Goal: Task Accomplishment & Management: Manage account settings

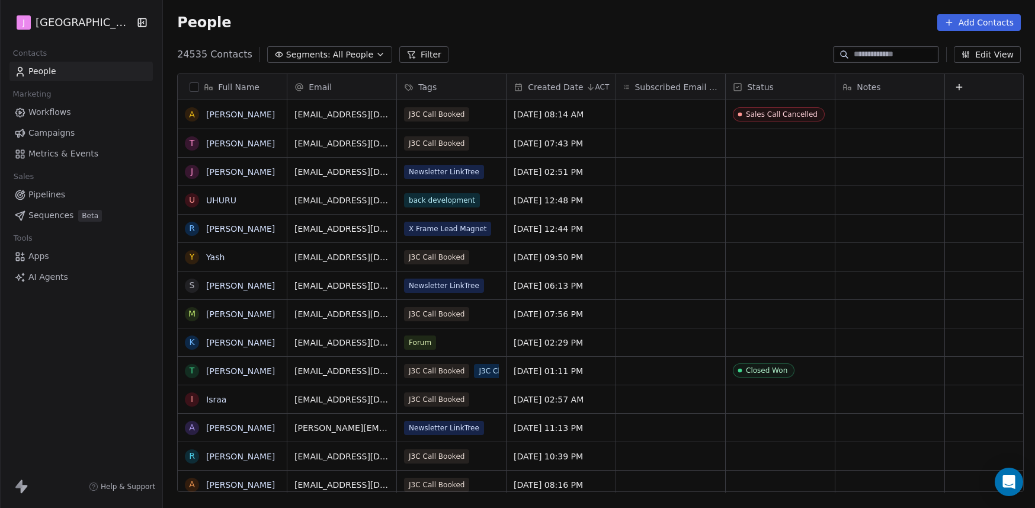
scroll to position [9, 9]
click at [56, 192] on span "Pipelines" at bounding box center [46, 194] width 37 height 12
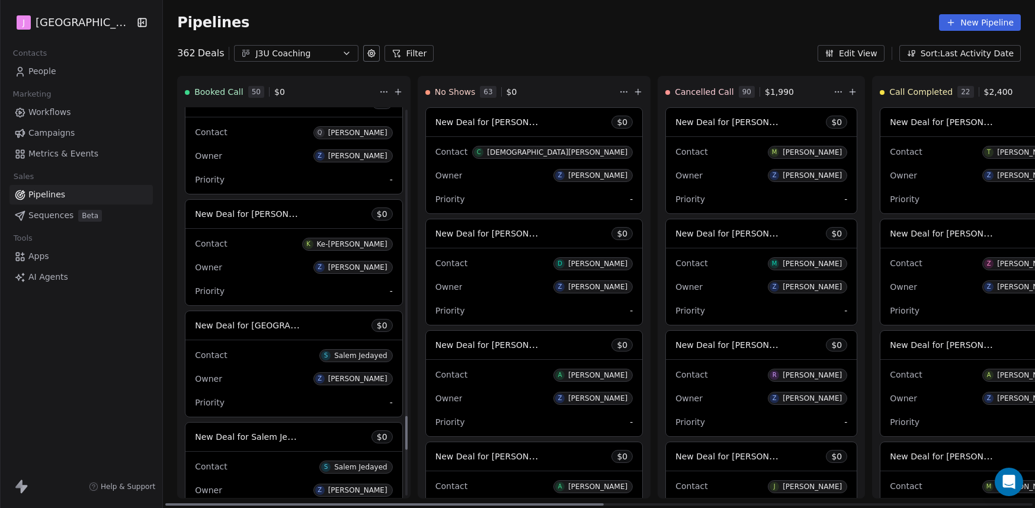
scroll to position [3688, 0]
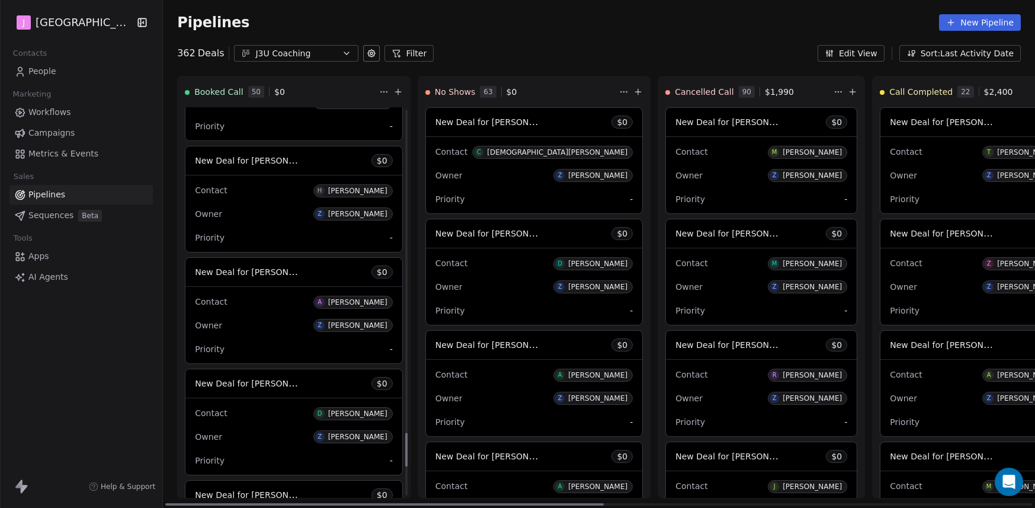
scroll to position [4074, 0]
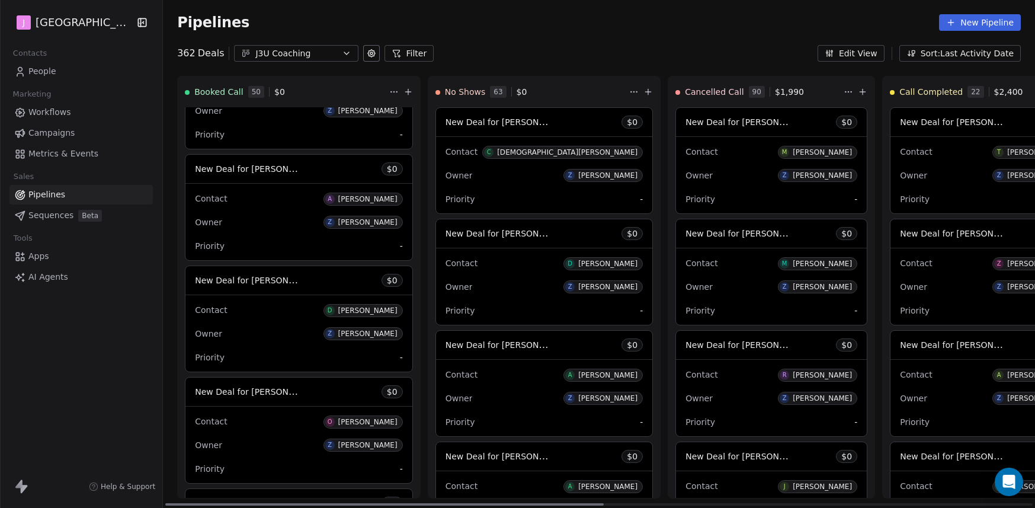
click at [277, 283] on span "New Deal for [PERSON_NAME]" at bounding box center [257, 279] width 125 height 11
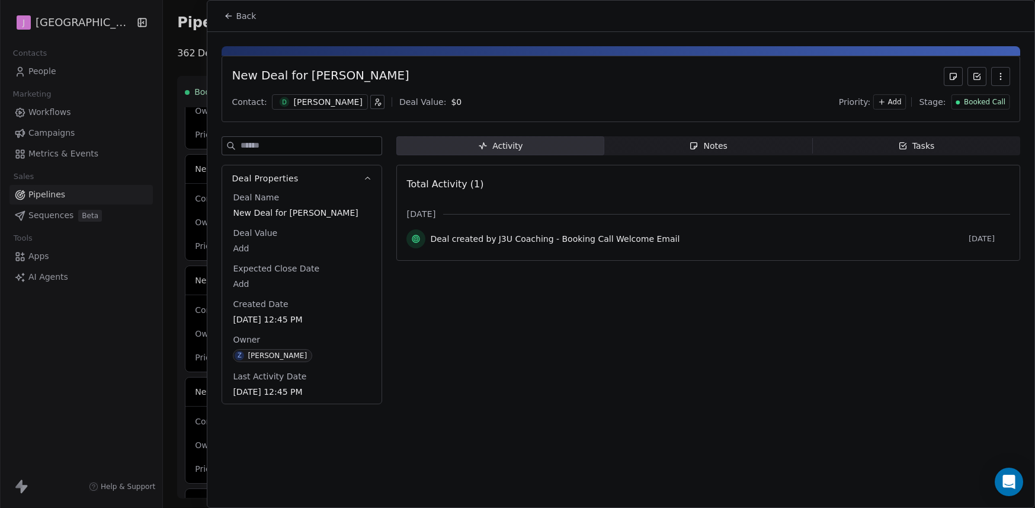
click at [241, 27] on div "Back" at bounding box center [620, 16] width 827 height 31
click at [239, 19] on span "Back" at bounding box center [246, 16] width 20 height 12
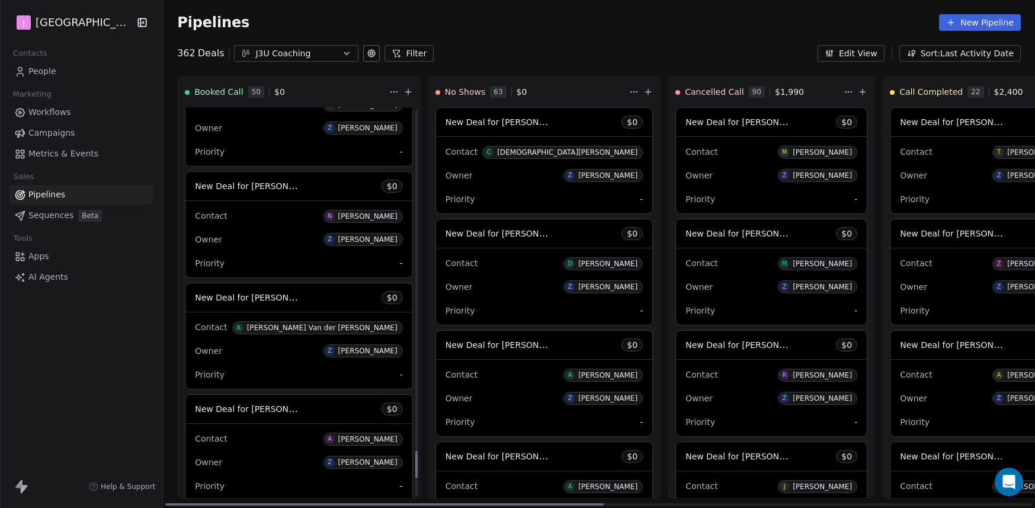
scroll to position [5002, 0]
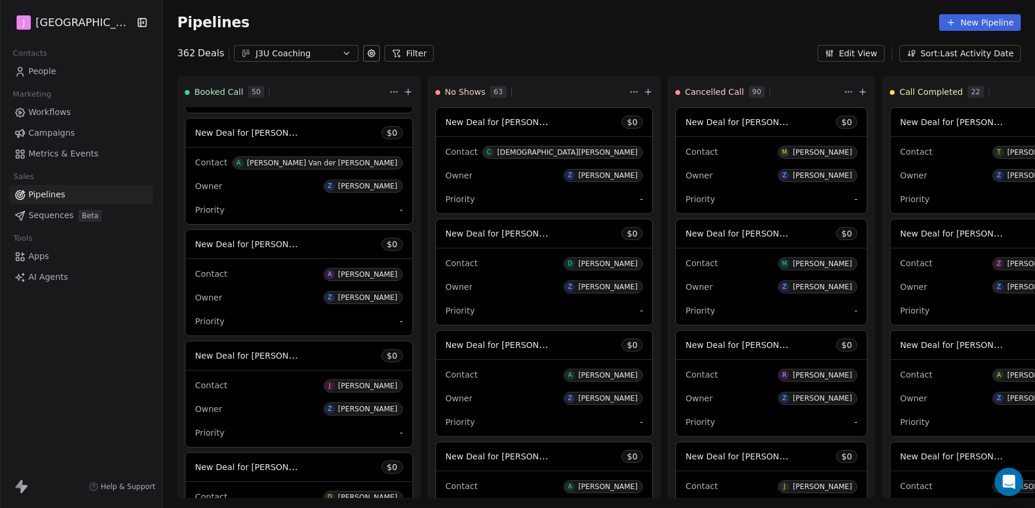
click at [46, 57] on span "Contacts" at bounding box center [30, 53] width 44 height 18
click at [48, 73] on span "People" at bounding box center [42, 71] width 28 height 12
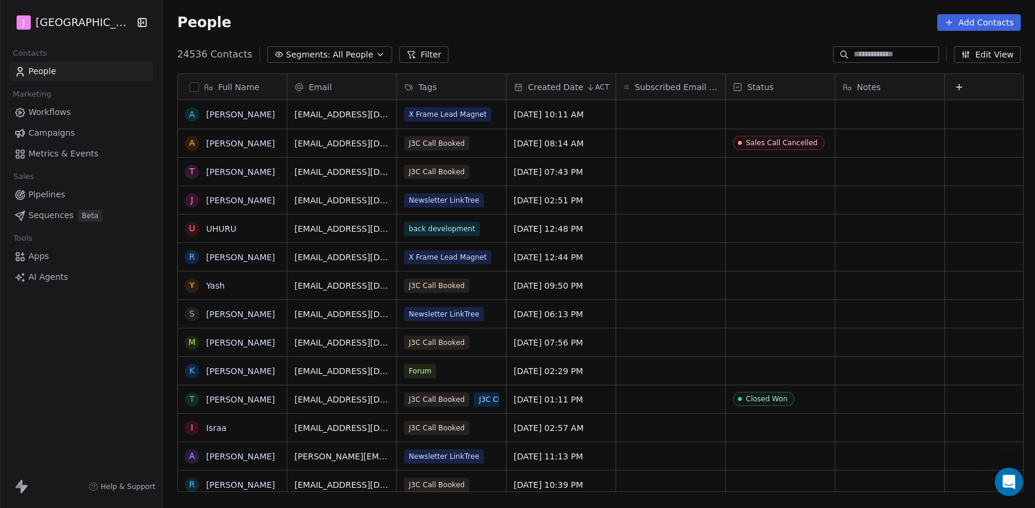
scroll to position [438, 866]
click at [862, 62] on section "People Add Contacts 24536 Contacts Segments: All People Filter Edit View Tag Ad…" at bounding box center [599, 254] width 872 height 508
click at [864, 54] on input at bounding box center [895, 55] width 83 height 12
paste input "**********"
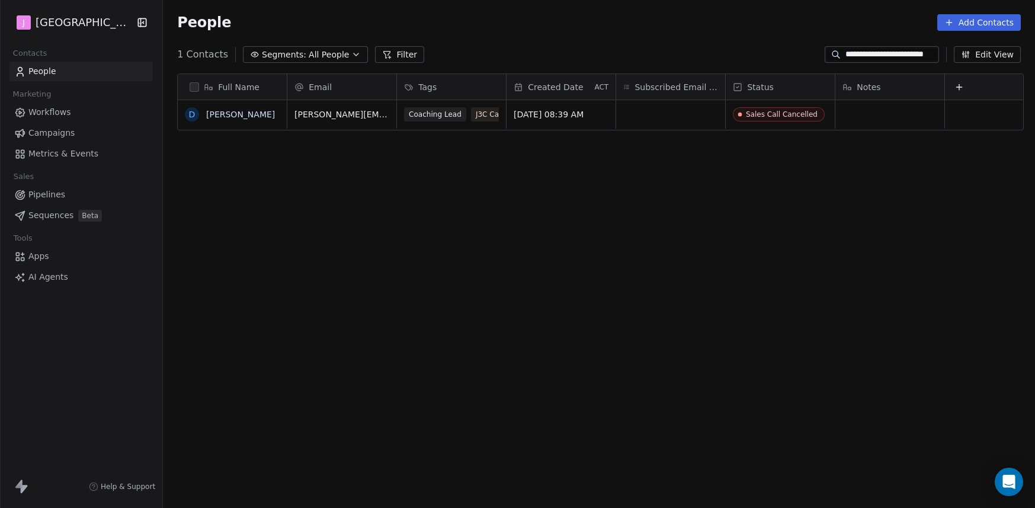
type input "**********"
click at [765, 117] on div "Sales Call Cancelled" at bounding box center [783, 114] width 72 height 8
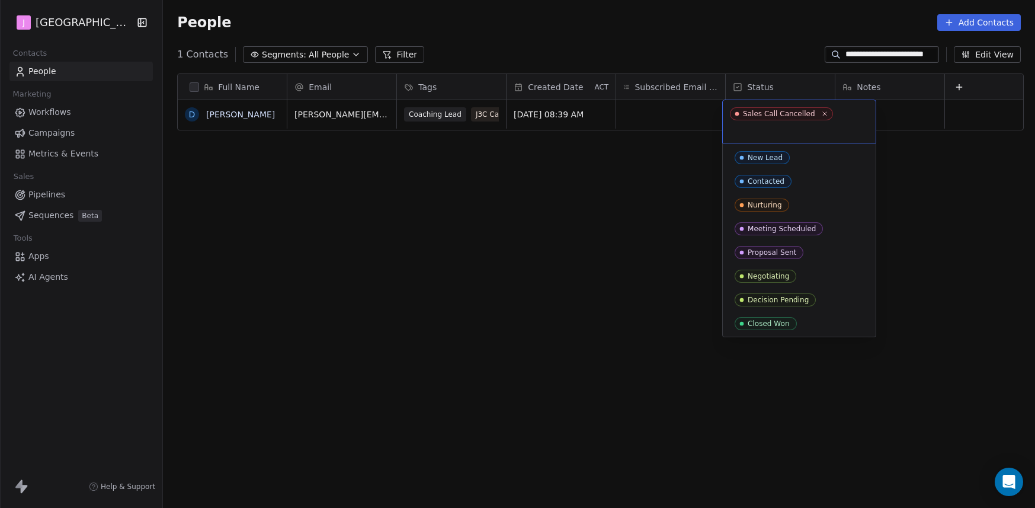
scroll to position [72, 0]
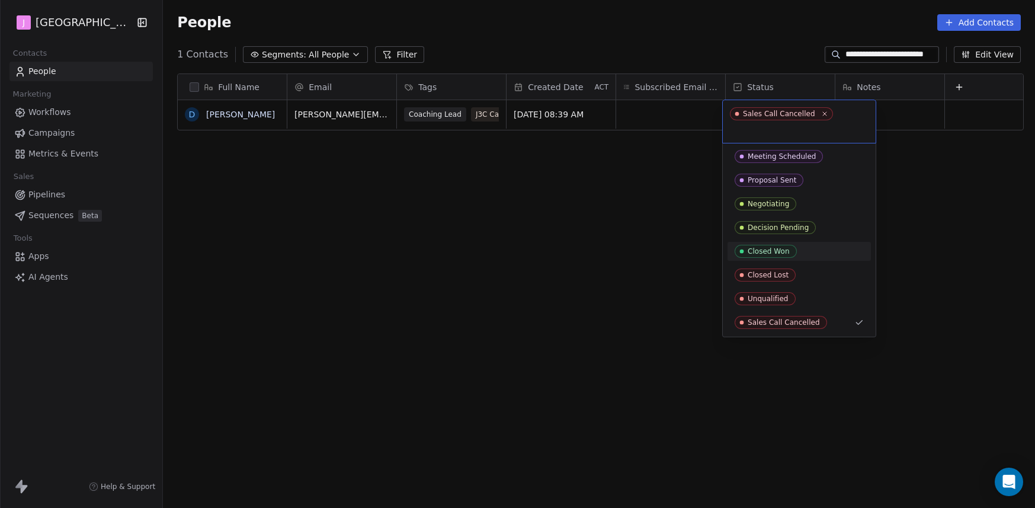
click at [770, 254] on div "Closed Won" at bounding box center [769, 251] width 42 height 8
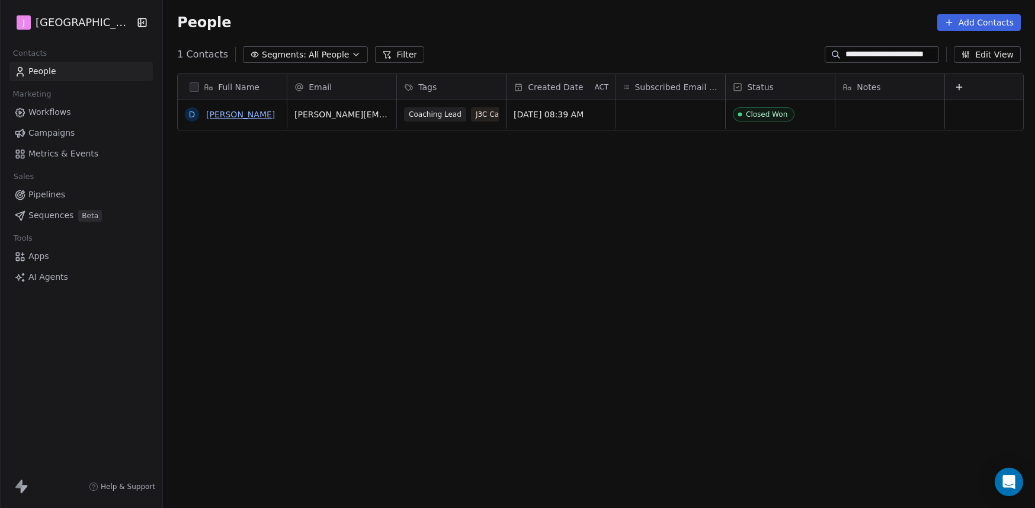
click at [246, 117] on link "[PERSON_NAME]" at bounding box center [240, 114] width 69 height 9
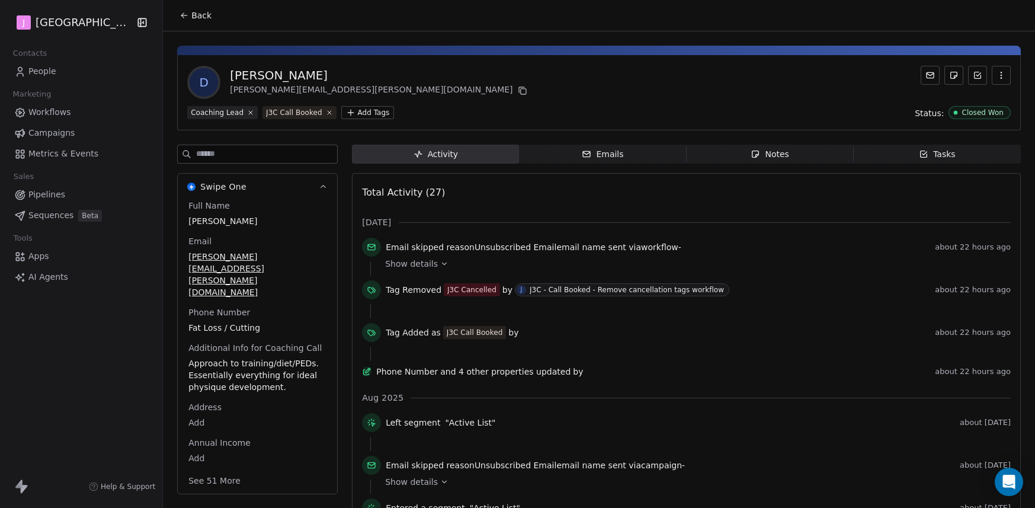
click at [226, 470] on button "See 51 More" at bounding box center [214, 480] width 66 height 21
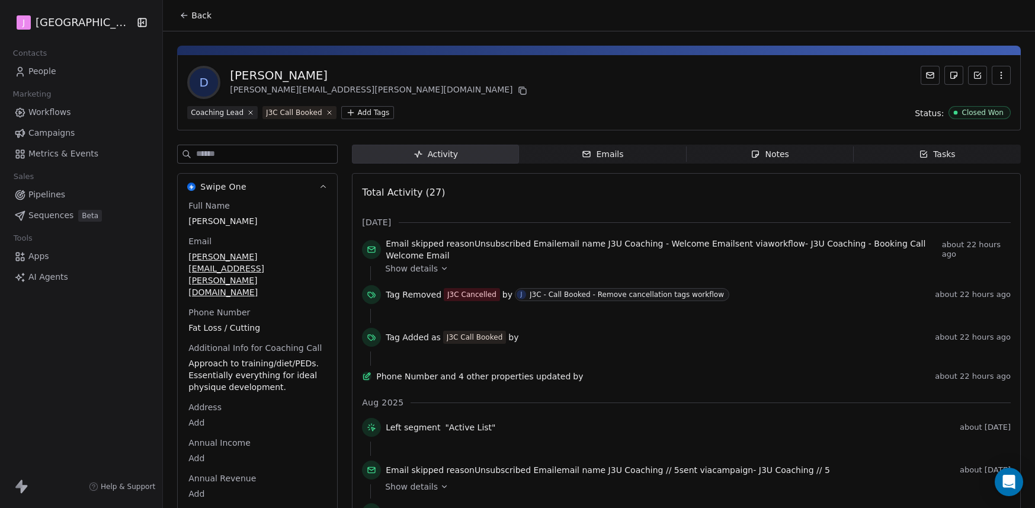
click at [201, 489] on html "J J3 University Contacts People Marketing Workflows Campaigns Metrics & Events …" at bounding box center [517, 254] width 1035 height 508
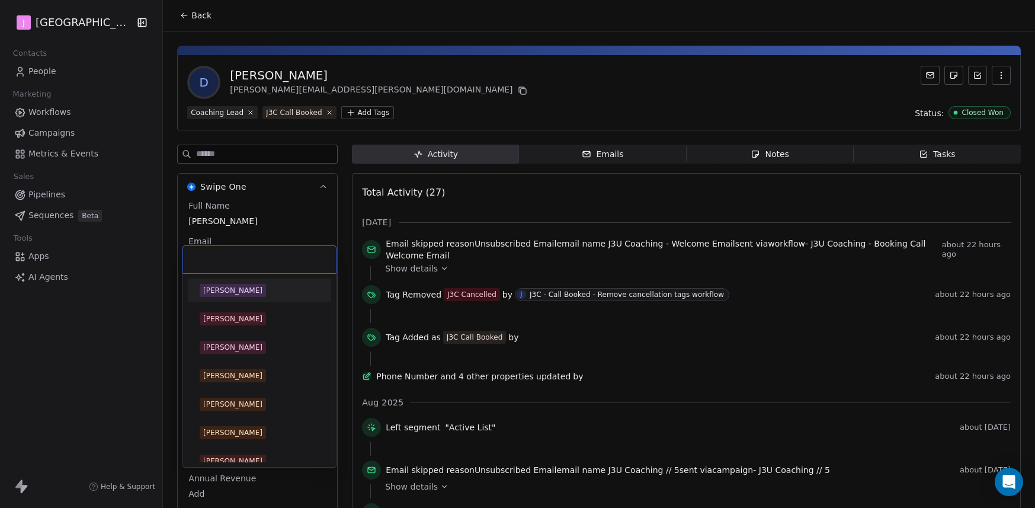
scroll to position [241, 0]
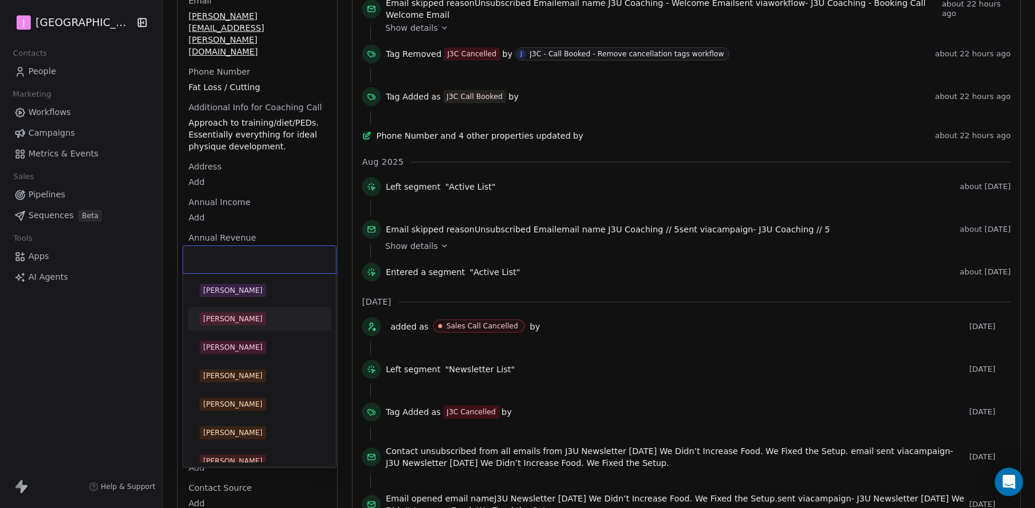
click at [229, 323] on div "[PERSON_NAME]" at bounding box center [232, 318] width 59 height 11
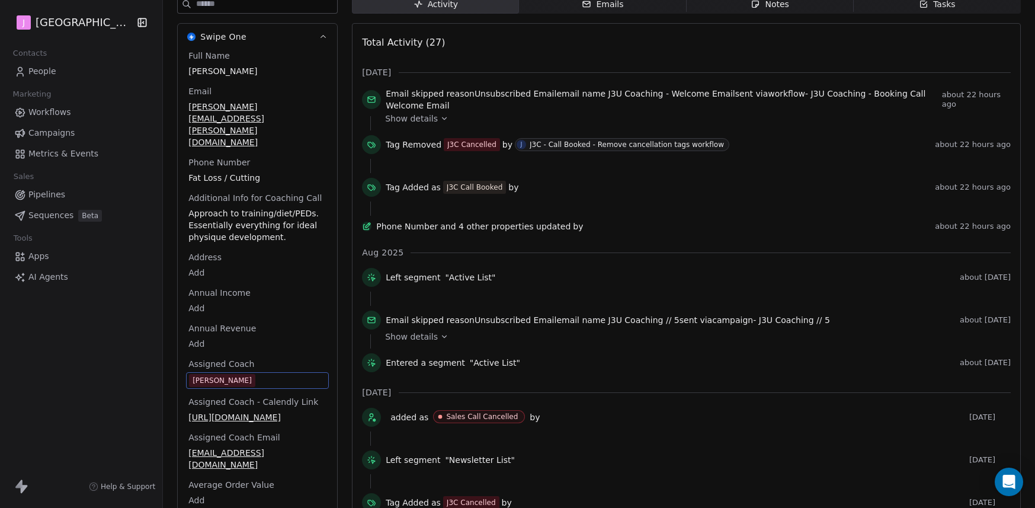
scroll to position [0, 0]
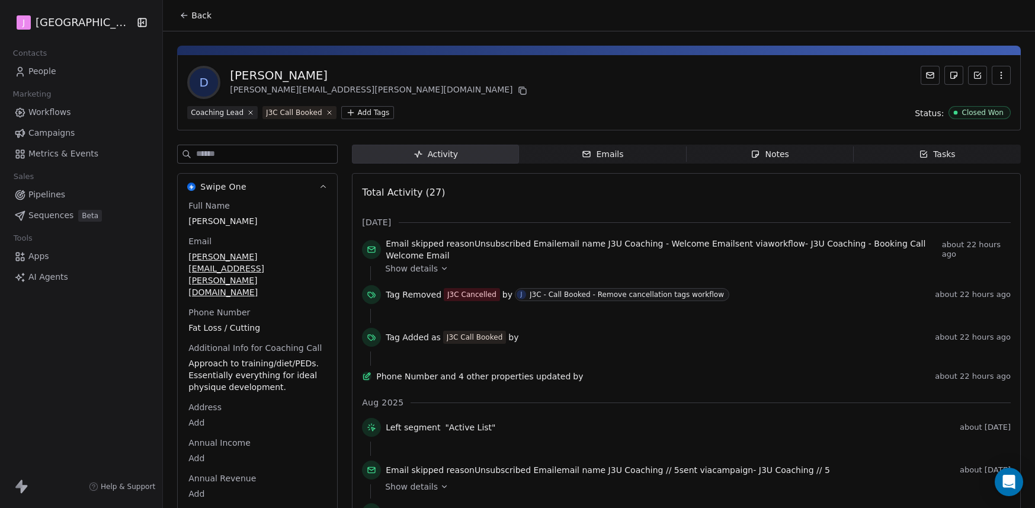
click at [213, 17] on button "Back" at bounding box center [195, 15] width 46 height 21
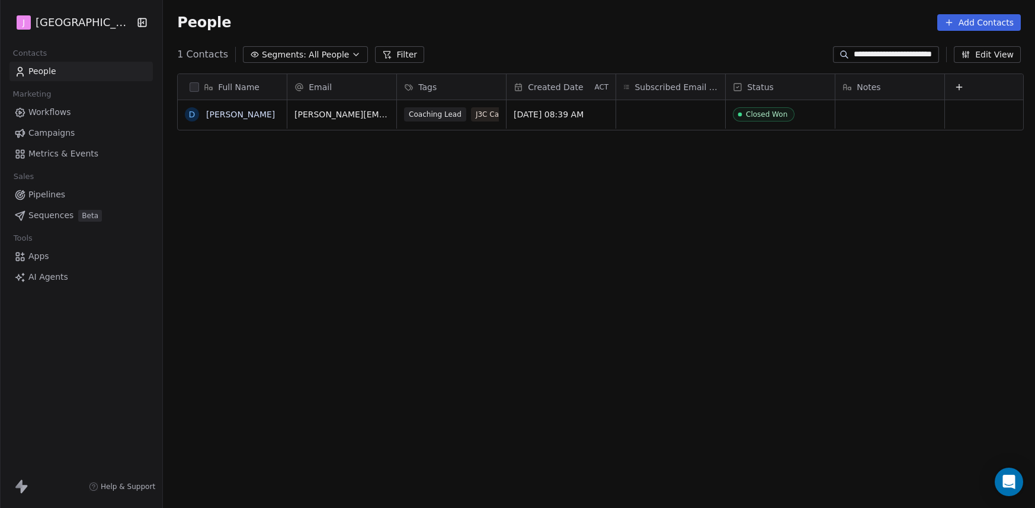
scroll to position [438, 866]
click at [44, 194] on span "Pipelines" at bounding box center [46, 194] width 37 height 12
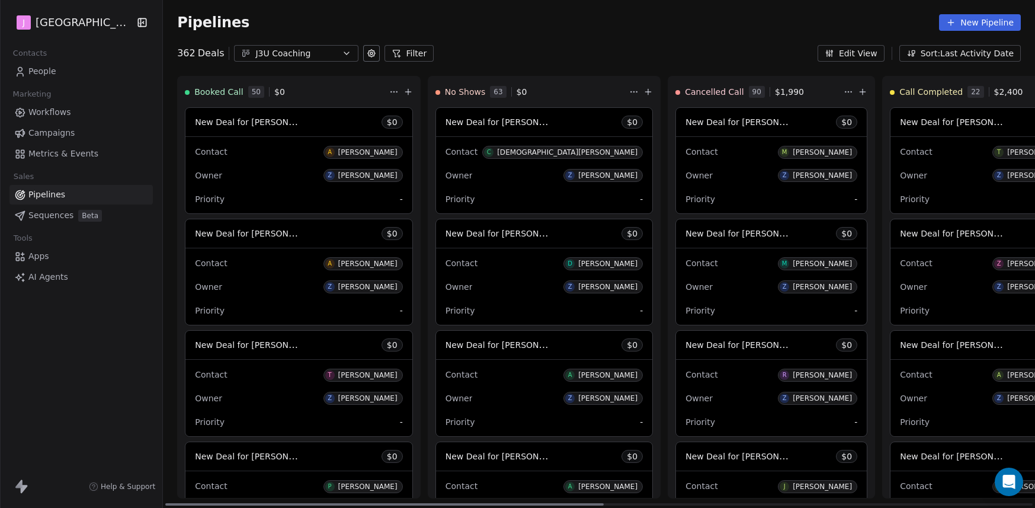
click at [378, 92] on div "Booked Call 50 $ 0" at bounding box center [299, 91] width 242 height 31
click at [408, 92] on icon at bounding box center [408, 91] width 0 height 5
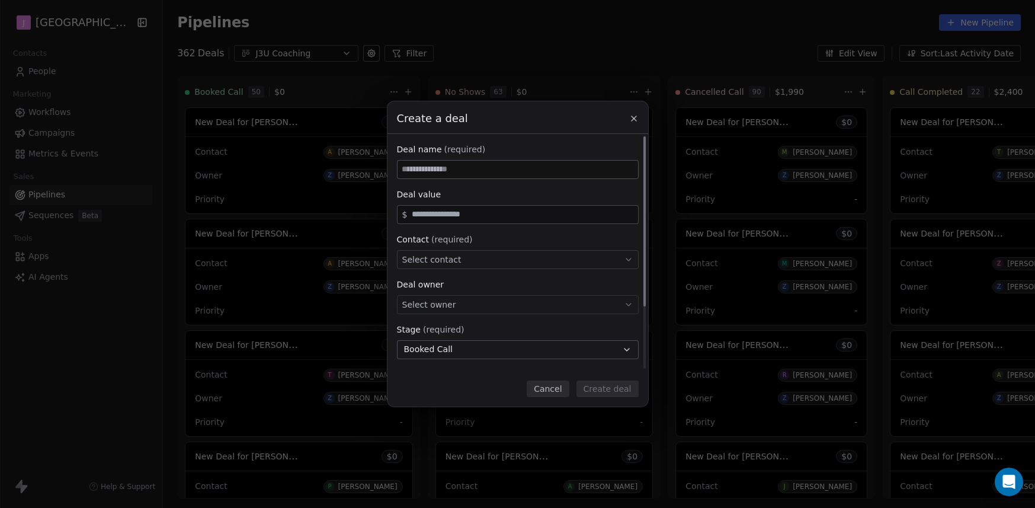
type input "**********"
click at [485, 162] on input "**********" at bounding box center [518, 170] width 241 height 18
click at [484, 163] on input "**********" at bounding box center [518, 170] width 241 height 18
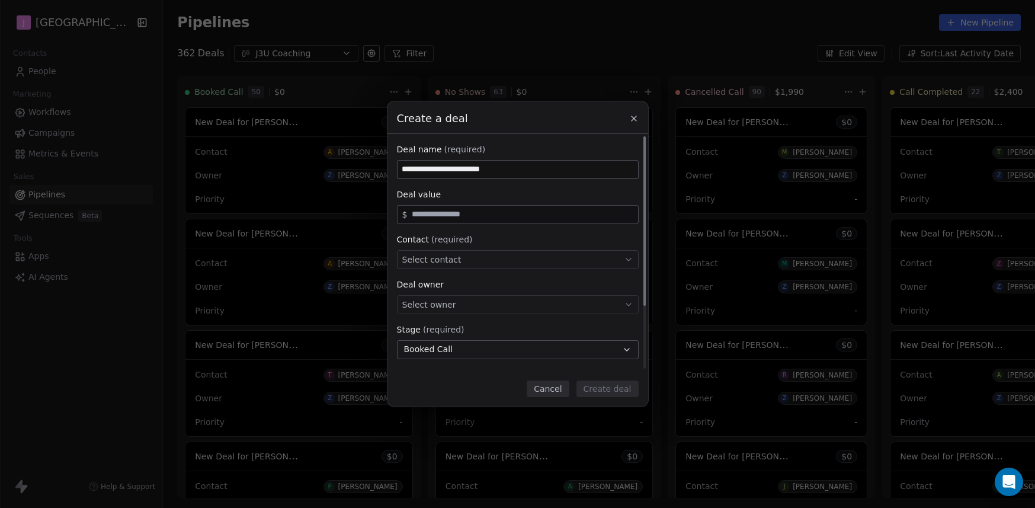
click at [484, 163] on input "**********" at bounding box center [518, 170] width 241 height 18
click at [466, 299] on div "Select owner" at bounding box center [518, 304] width 242 height 19
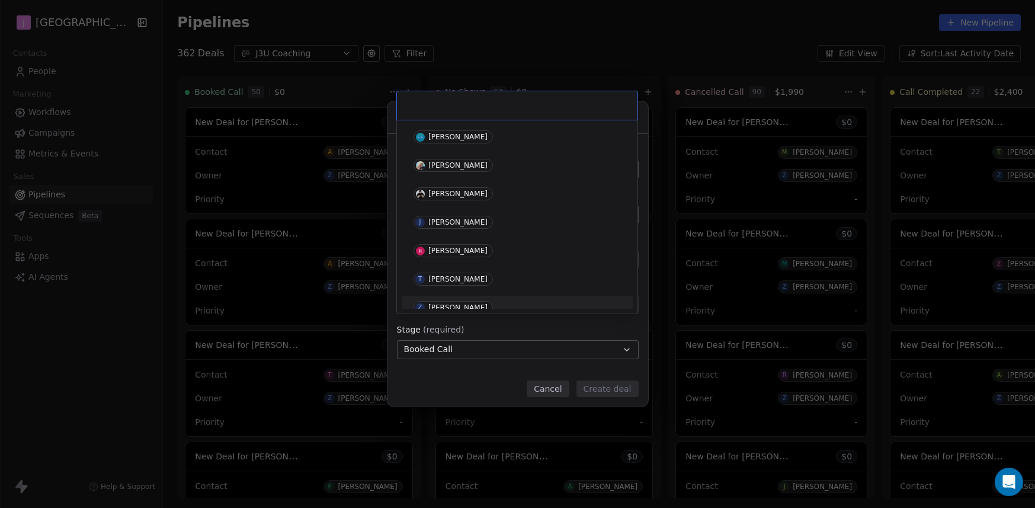
click at [467, 299] on div "Z [PERSON_NAME]" at bounding box center [517, 307] width 222 height 19
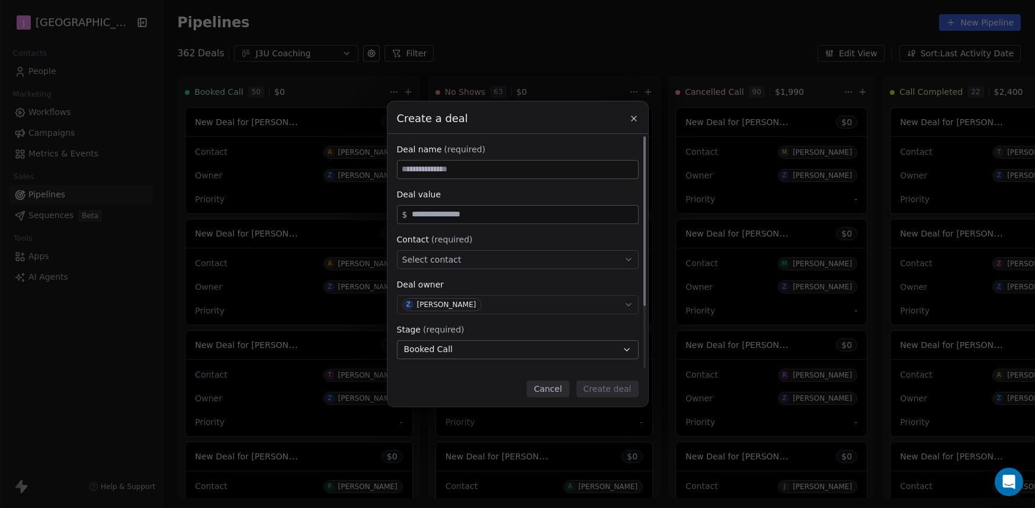
click at [464, 265] on div "Select contact" at bounding box center [518, 259] width 242 height 19
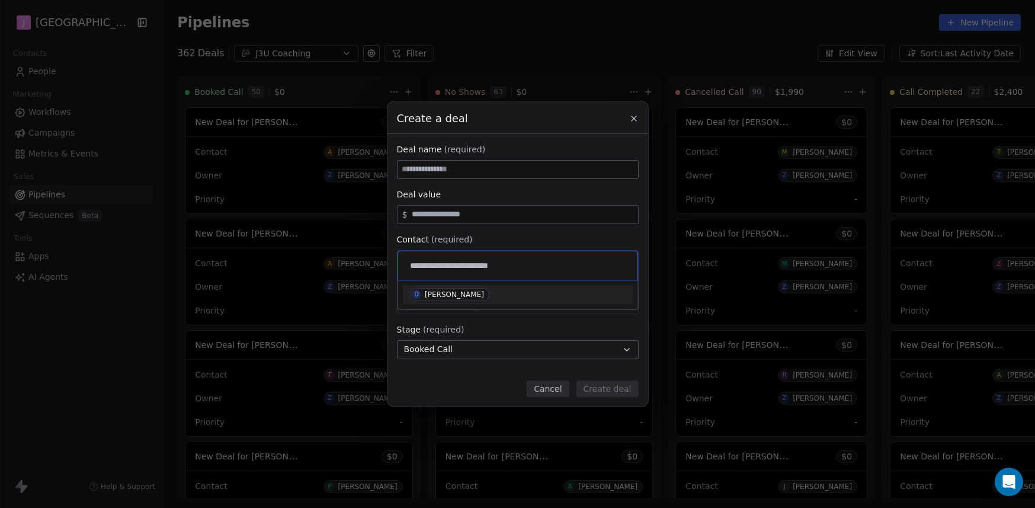
type input "**********"
click at [486, 300] on span "D [PERSON_NAME]" at bounding box center [449, 294] width 79 height 13
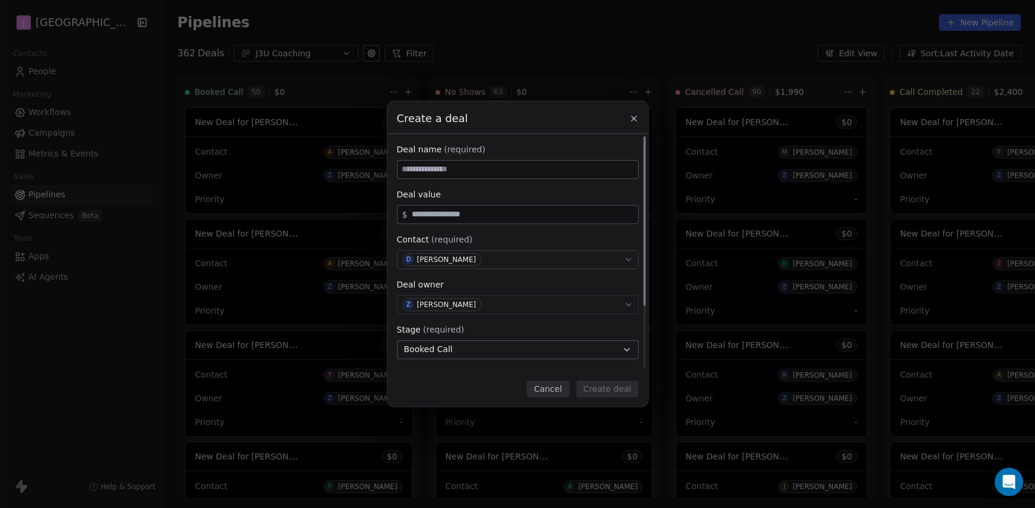
click at [459, 172] on input at bounding box center [518, 170] width 241 height 18
paste input "**********"
type input "**********"
click at [467, 347] on button "Booked Call" at bounding box center [518, 349] width 242 height 19
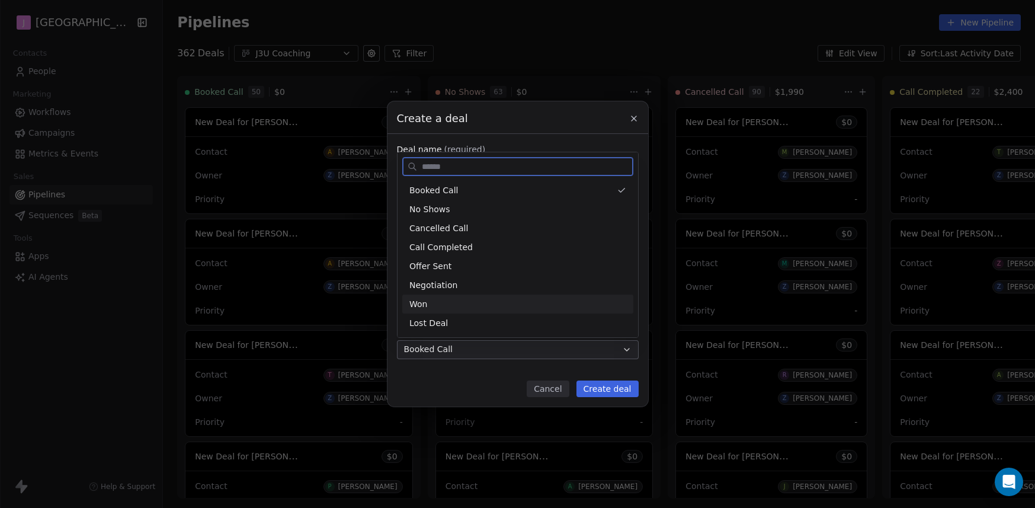
click at [443, 300] on div "Won" at bounding box center [517, 304] width 217 height 12
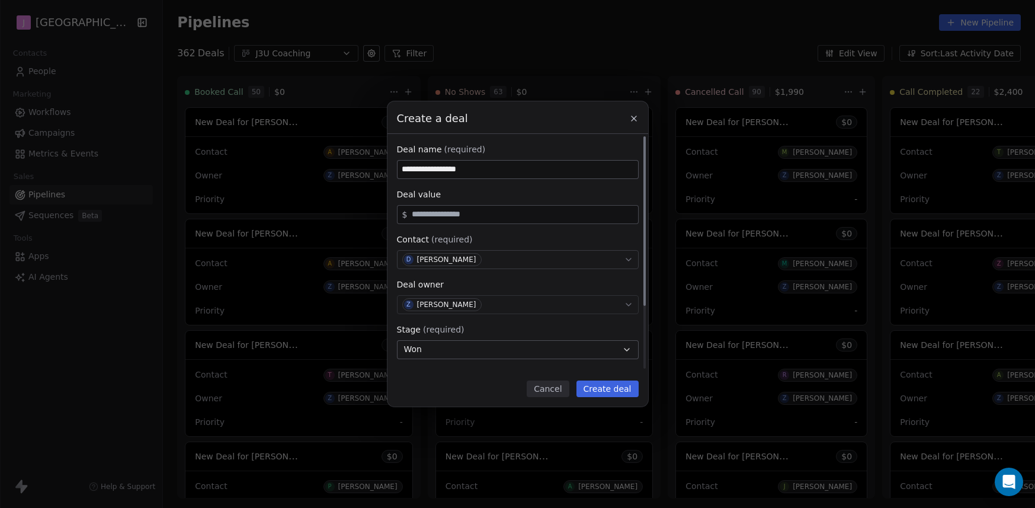
click at [464, 213] on input "text" at bounding box center [522, 214] width 226 height 9
type input "*****"
click at [625, 389] on button "Create deal" at bounding box center [607, 388] width 62 height 17
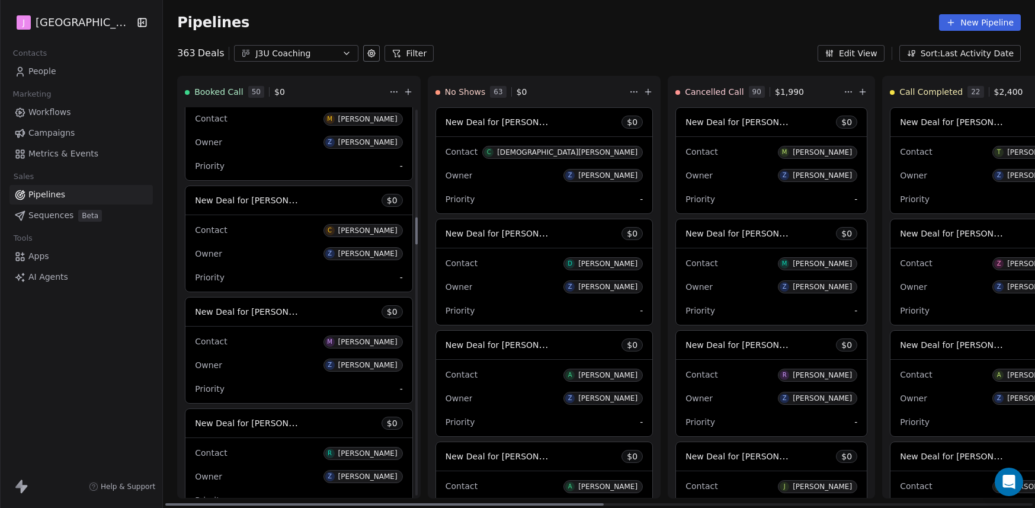
scroll to position [1714, 0]
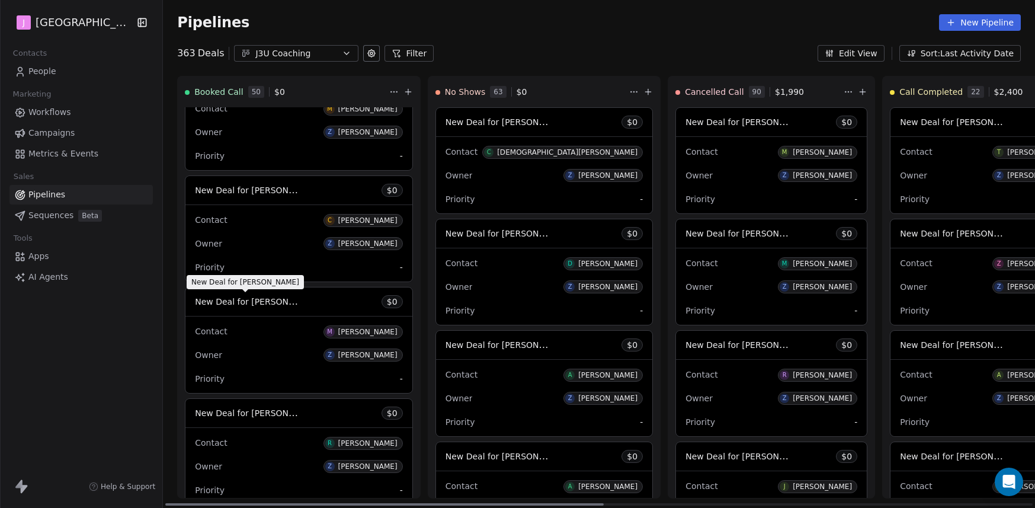
click at [284, 305] on span "New Deal for [PERSON_NAME]" at bounding box center [257, 301] width 125 height 11
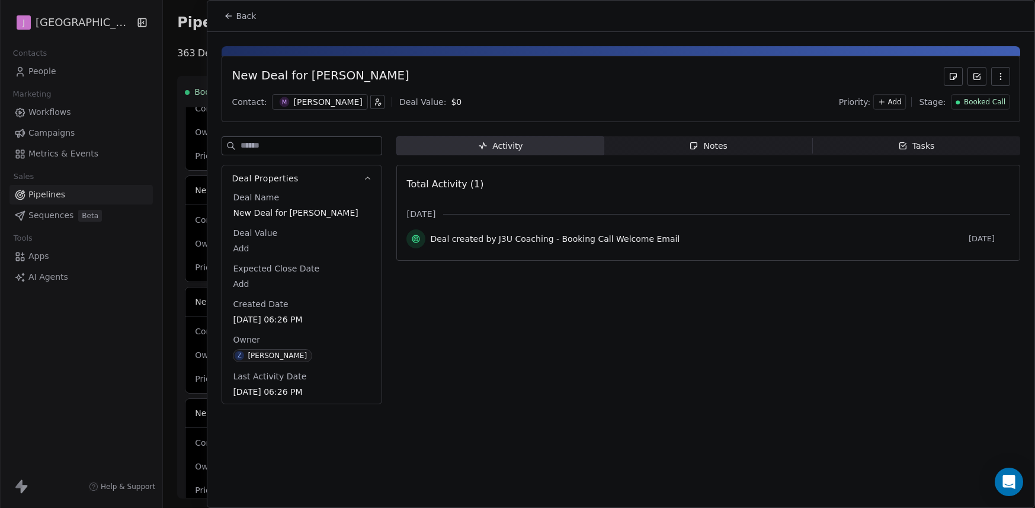
click at [995, 107] on div "Booked Call" at bounding box center [980, 101] width 59 height 15
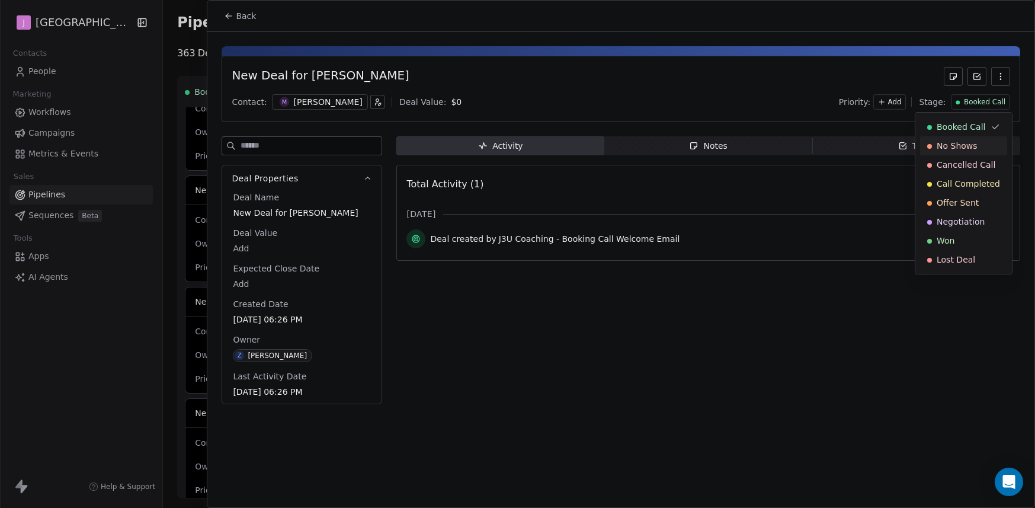
click at [967, 148] on span "No Shows" at bounding box center [957, 146] width 41 height 12
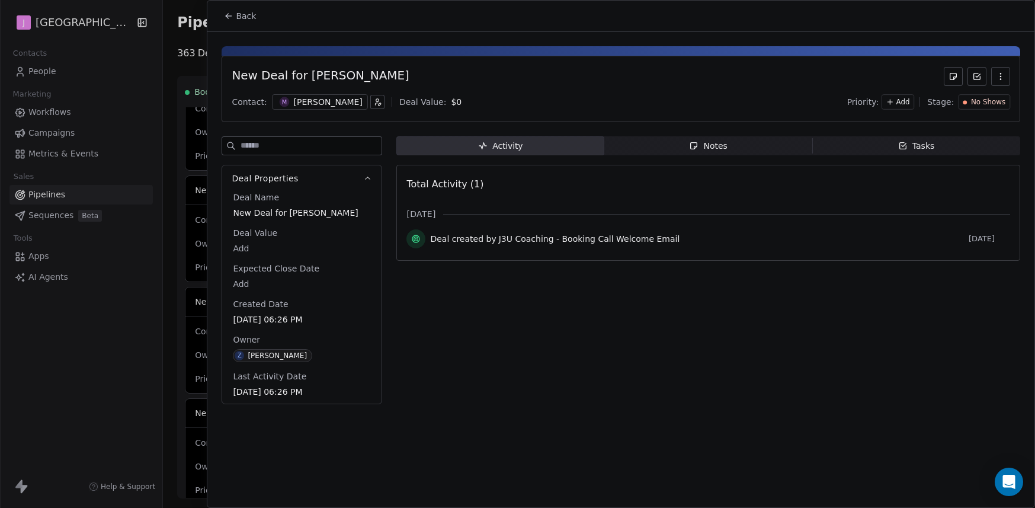
click at [258, 22] on button "Back" at bounding box center [240, 15] width 46 height 21
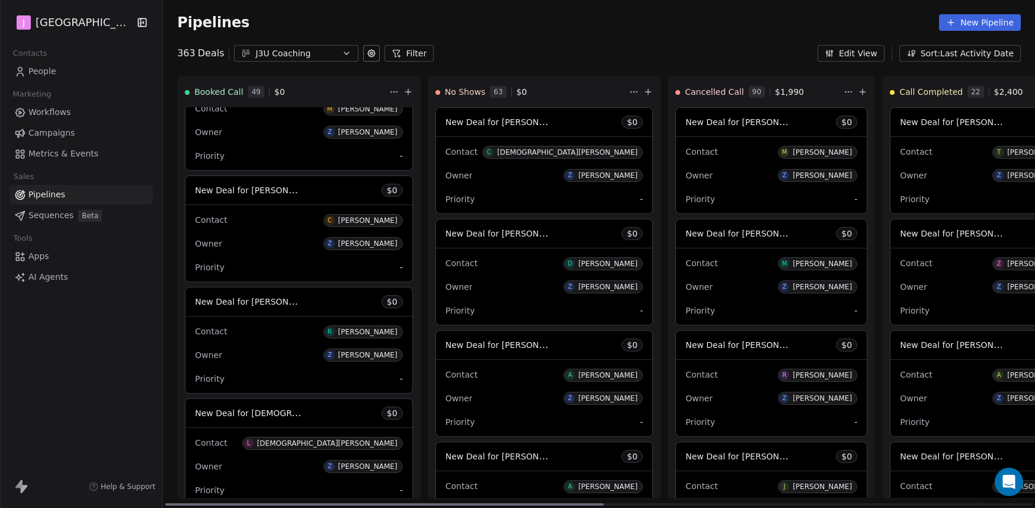
click at [287, 419] on span "New Deal for [DEMOGRAPHIC_DATA][PERSON_NAME]" at bounding box center [248, 413] width 107 height 14
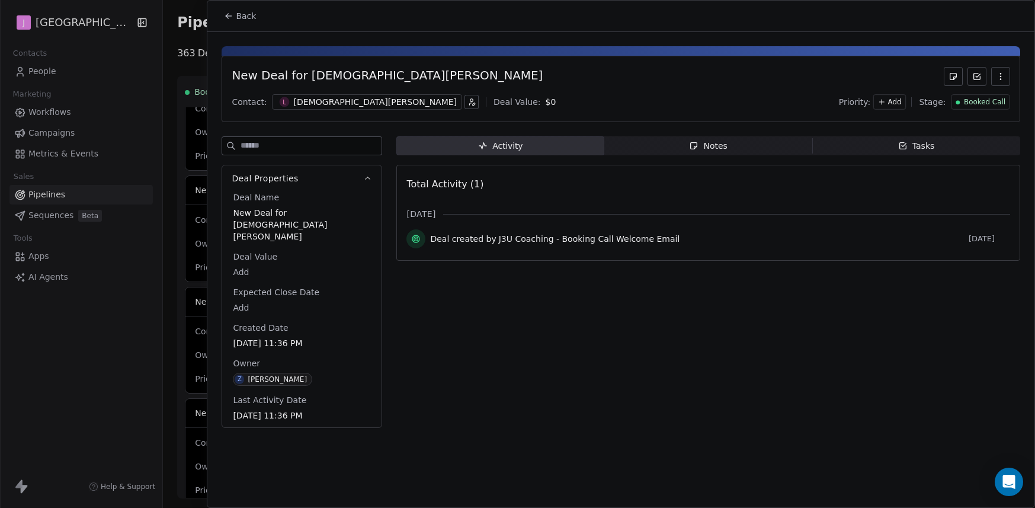
click at [244, 14] on span "Back" at bounding box center [246, 16] width 20 height 12
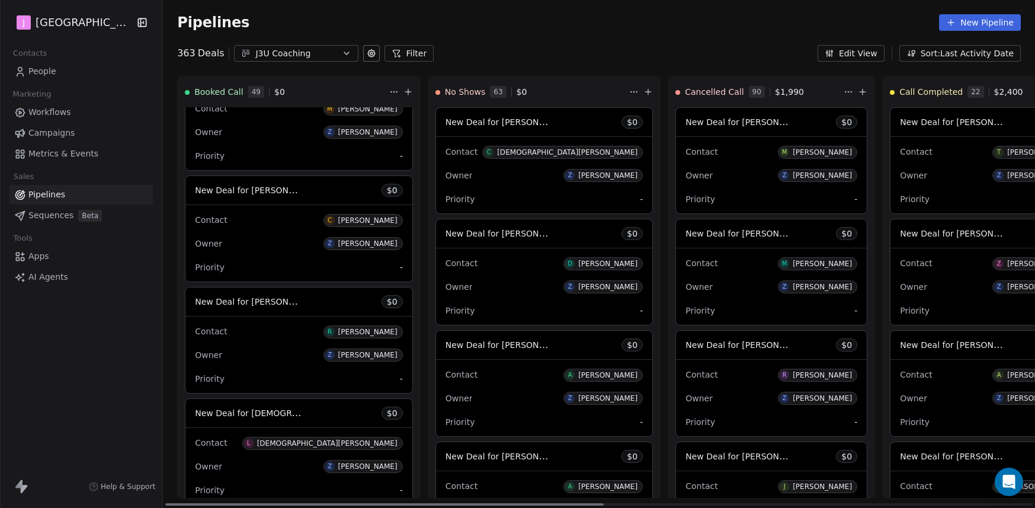
click at [264, 304] on span "New Deal for [PERSON_NAME]" at bounding box center [257, 301] width 125 height 11
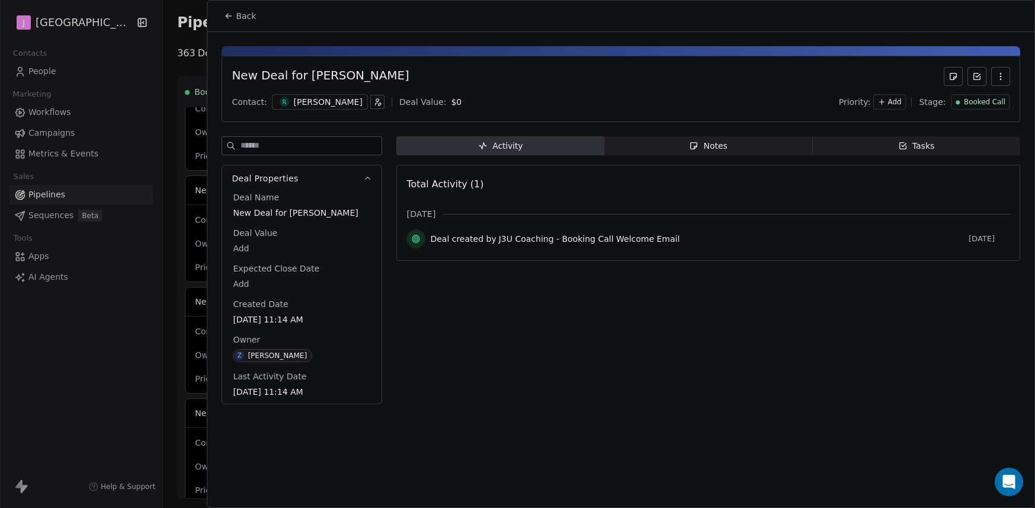
click at [965, 103] on div "Booked Call" at bounding box center [981, 102] width 50 height 10
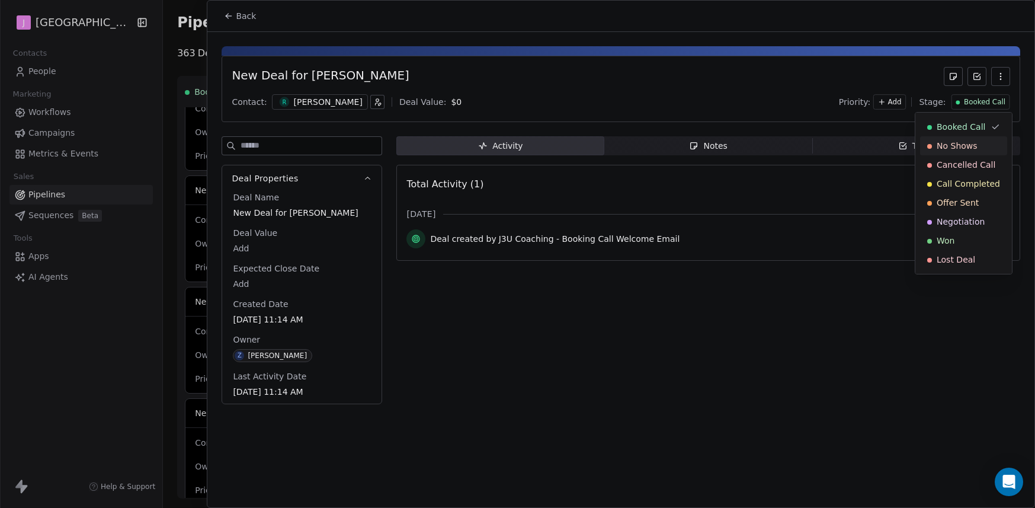
click at [975, 144] on span "No Shows" at bounding box center [957, 146] width 41 height 12
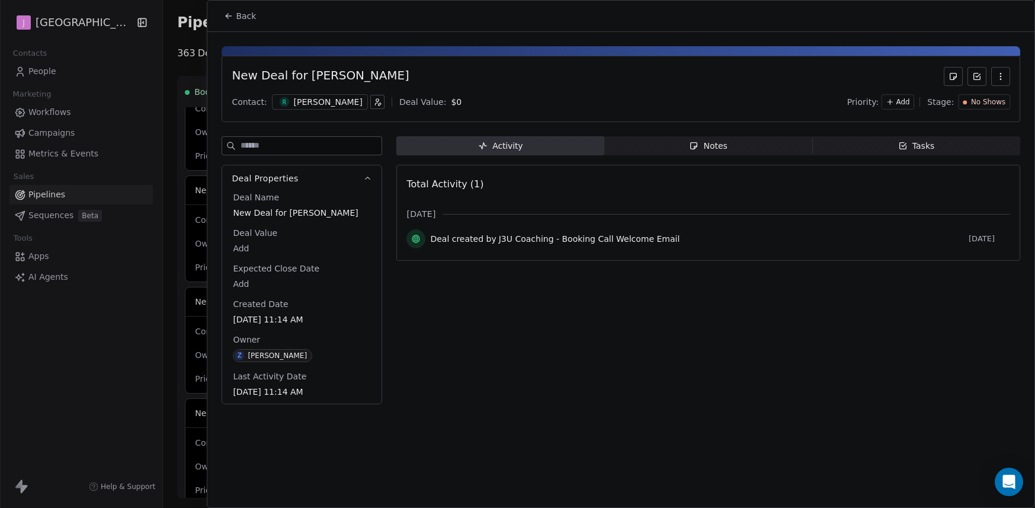
click at [251, 20] on span "Back" at bounding box center [246, 16] width 20 height 12
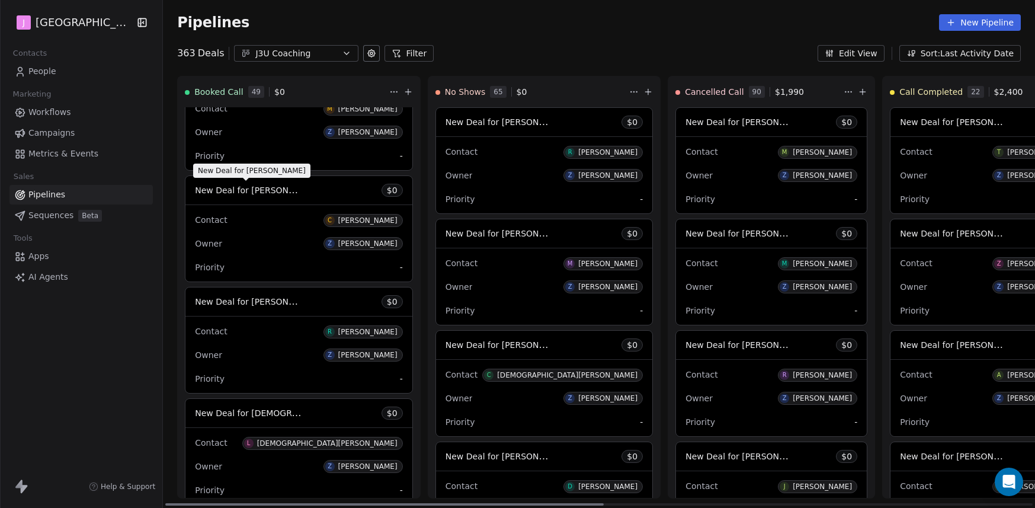
click at [276, 192] on span "New Deal for [PERSON_NAME]" at bounding box center [257, 189] width 125 height 11
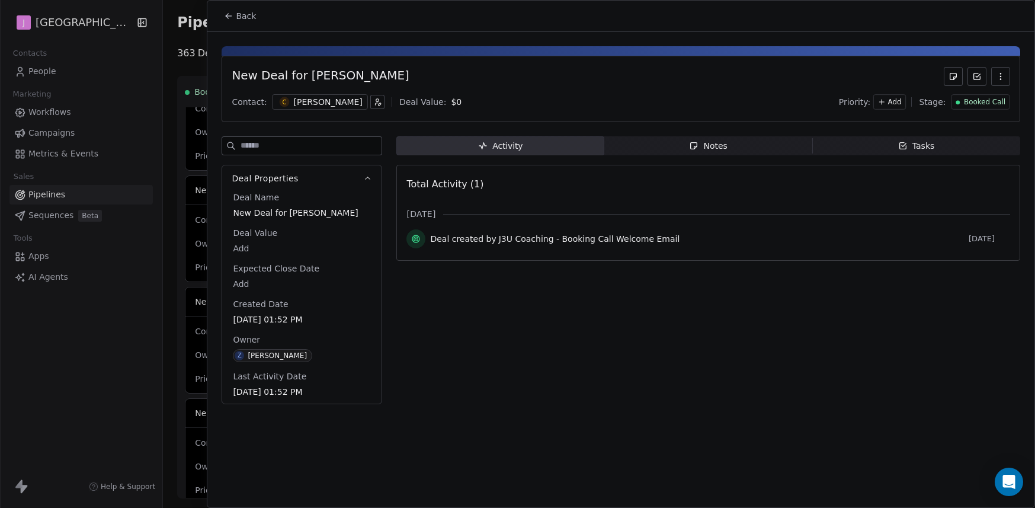
click at [982, 105] on span "Booked Call" at bounding box center [984, 102] width 41 height 10
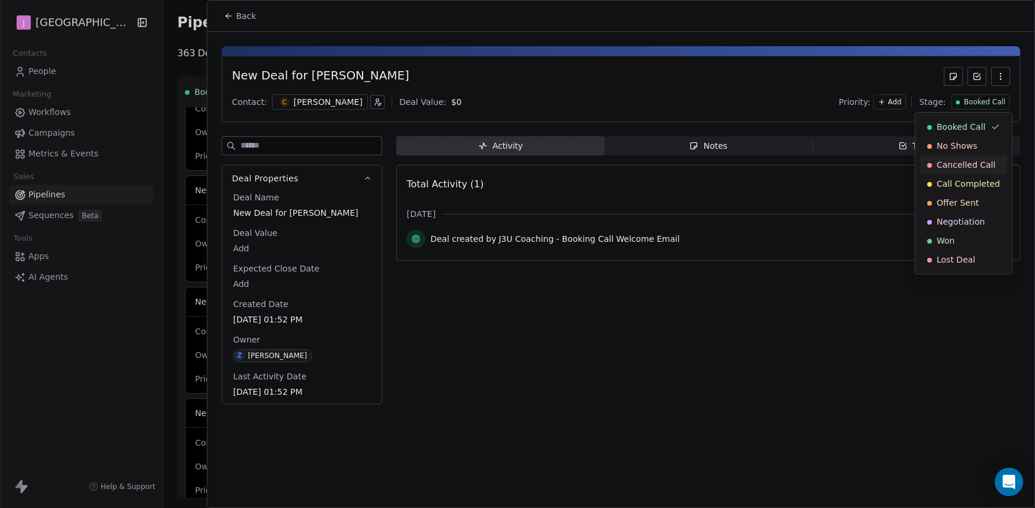
click at [975, 166] on span "Cancelled Call" at bounding box center [966, 165] width 59 height 12
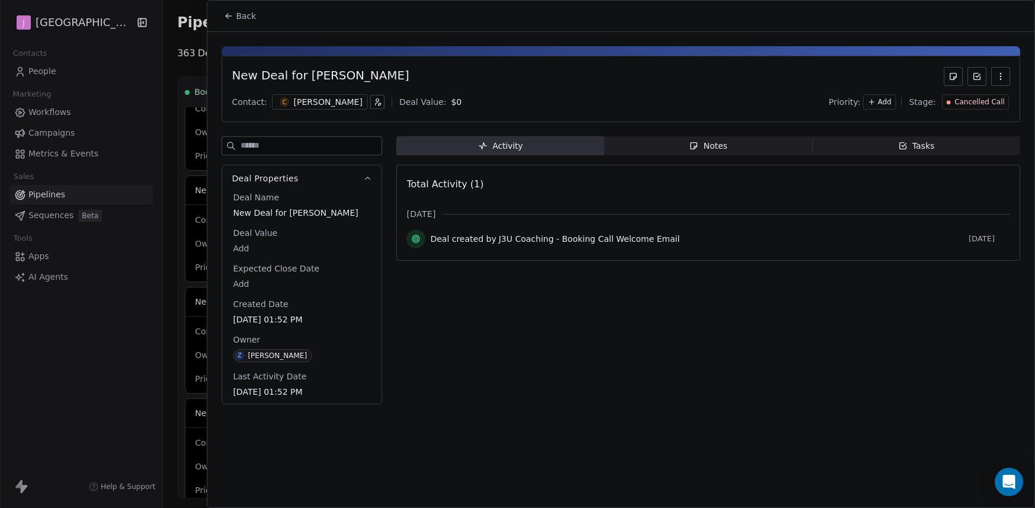
click at [232, 17] on icon at bounding box center [228, 15] width 9 height 9
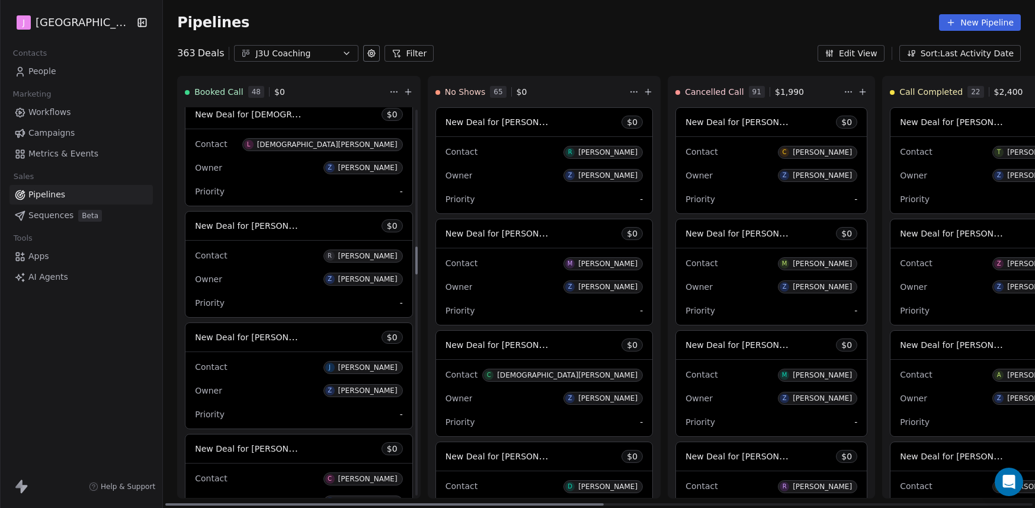
scroll to position [1790, 0]
